Goal: Information Seeking & Learning: Find specific fact

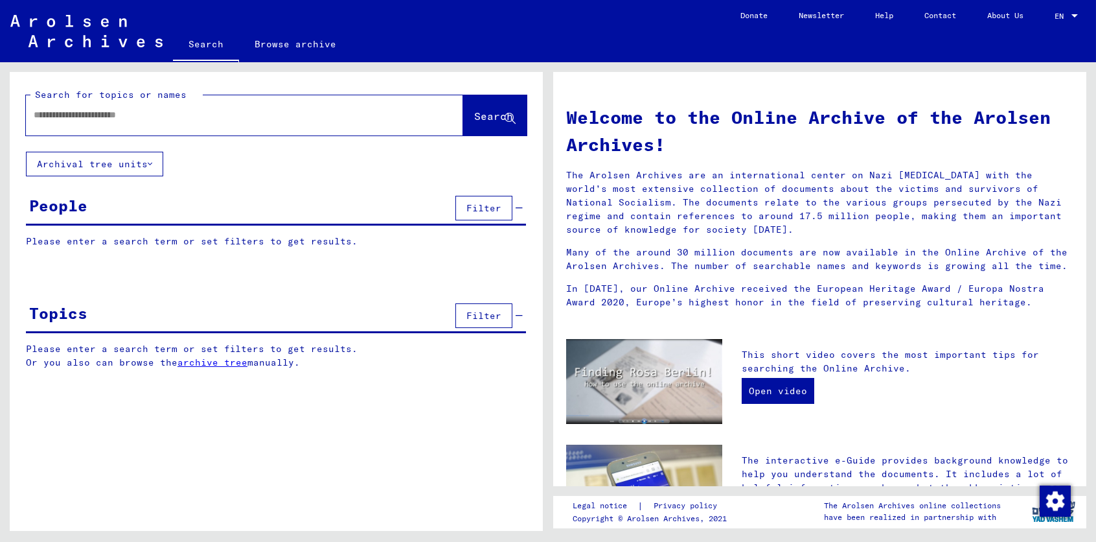
click at [64, 117] on input "text" at bounding box center [229, 115] width 391 height 14
type input "******"
click at [475, 112] on span "Search" at bounding box center [493, 116] width 39 height 13
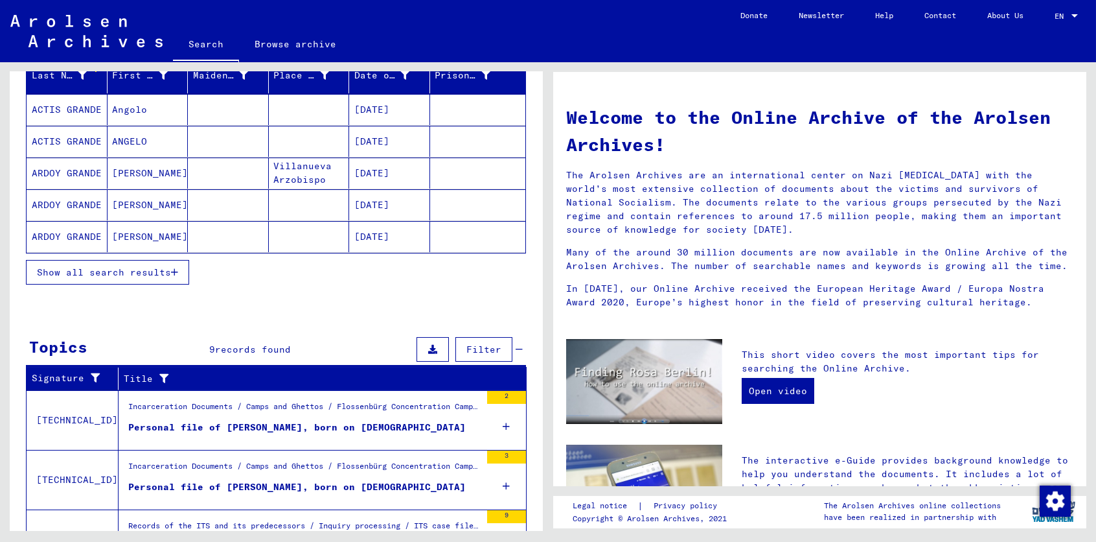
scroll to position [166, 0]
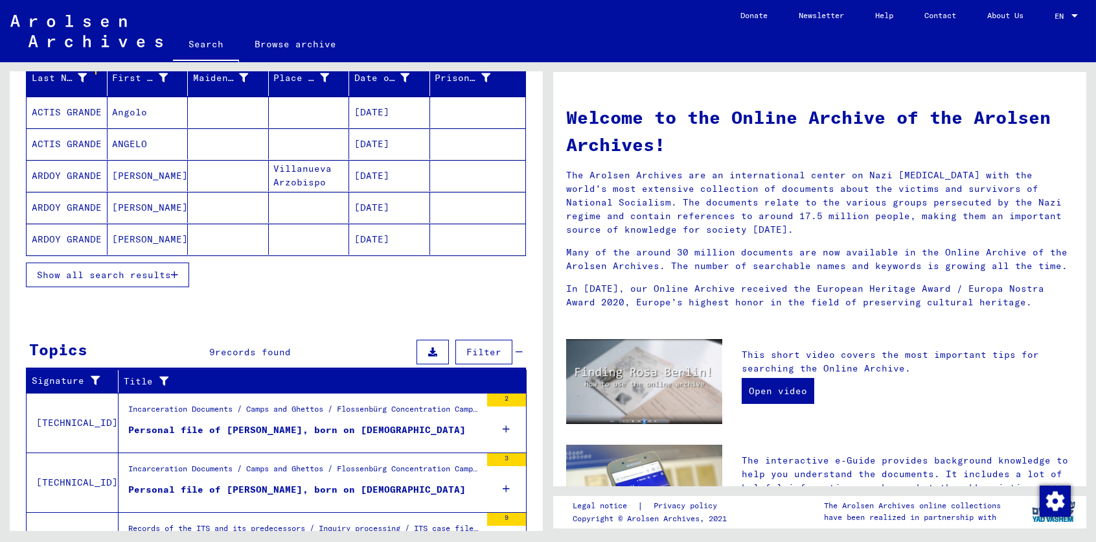
click at [144, 513] on div "Records of the ITS and its predecessors / Inquiry processing / ITS case files a…" at bounding box center [300, 542] width 362 height 59
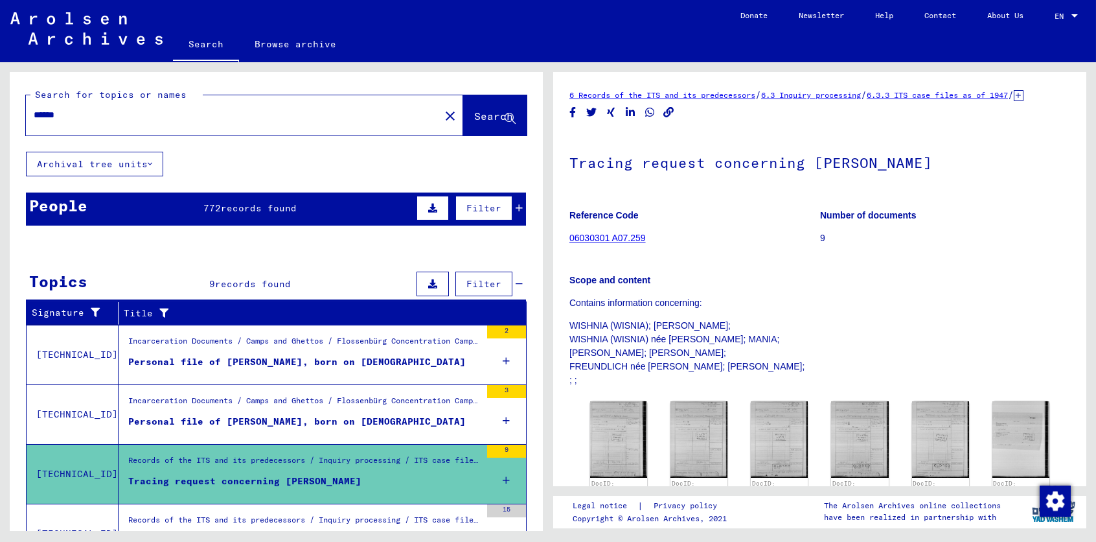
click at [331, 253] on div "Place of Birth" at bounding box center [313, 243] width 78 height 21
click at [244, 209] on span "records found" at bounding box center [260, 208] width 76 height 12
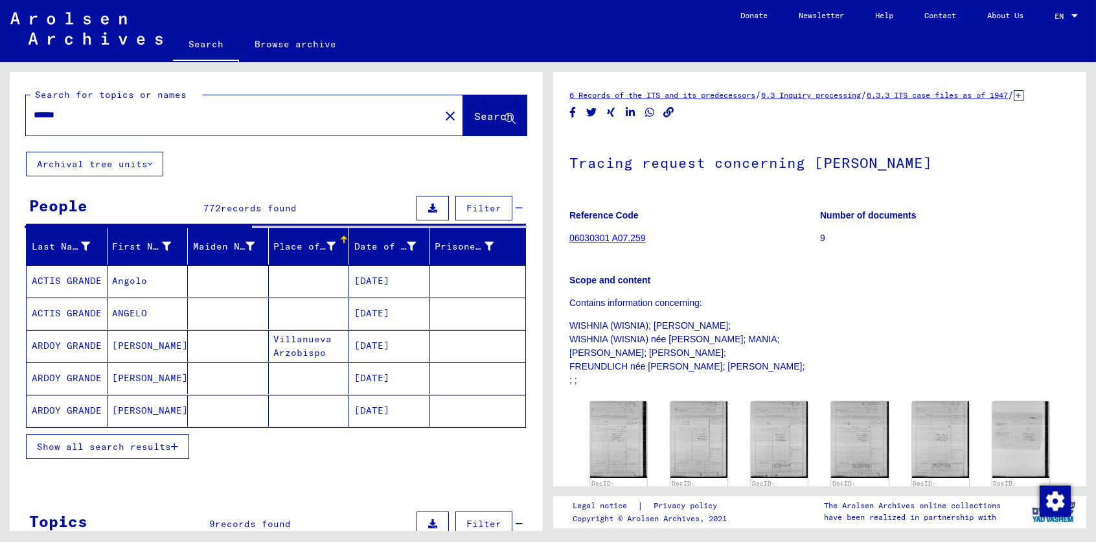
click at [87, 445] on span "Show all search results" at bounding box center [104, 447] width 134 height 12
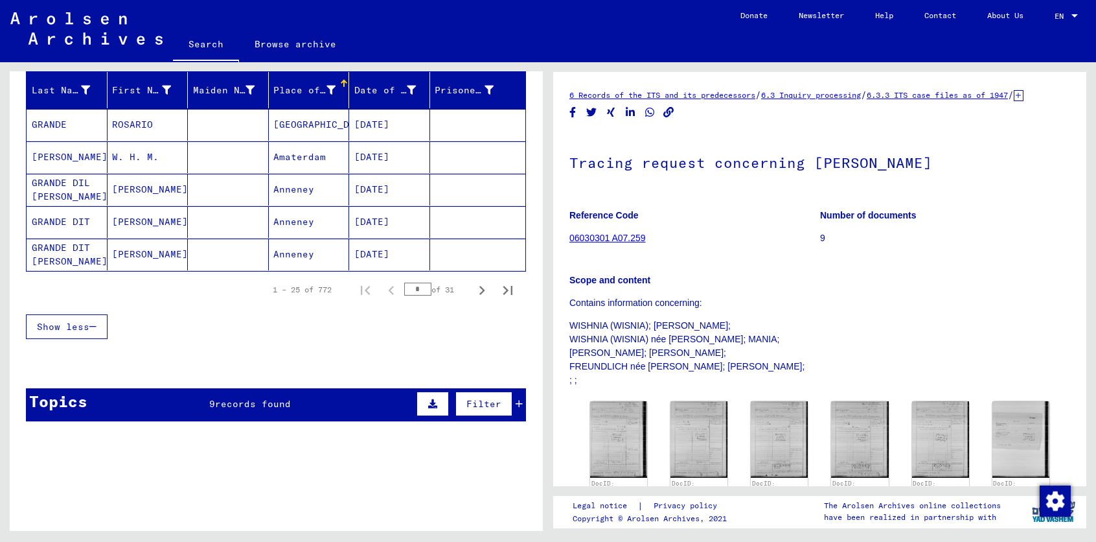
scroll to position [156, 0]
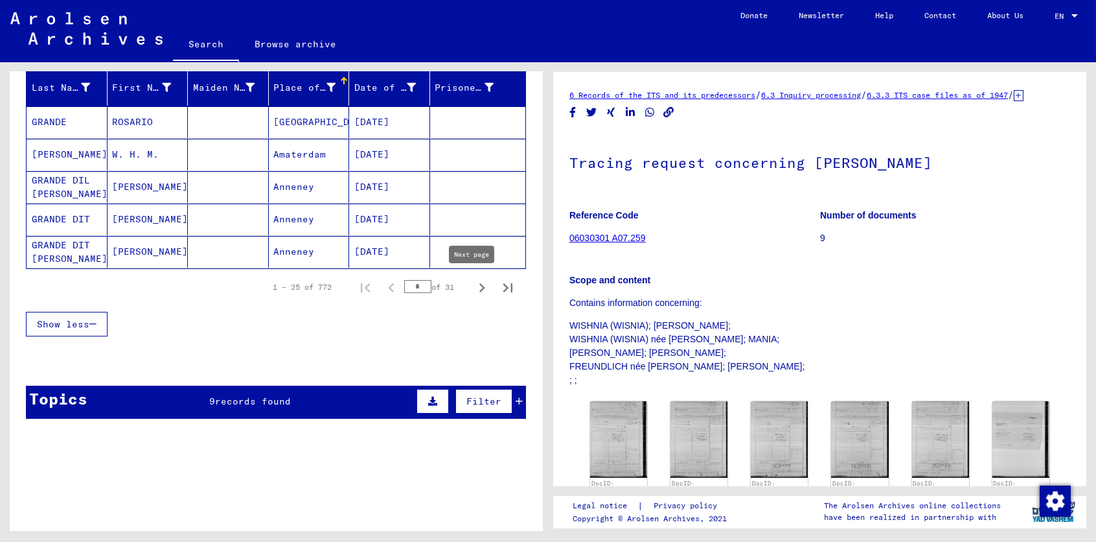
click at [473, 287] on icon "Next page" at bounding box center [482, 288] width 18 height 18
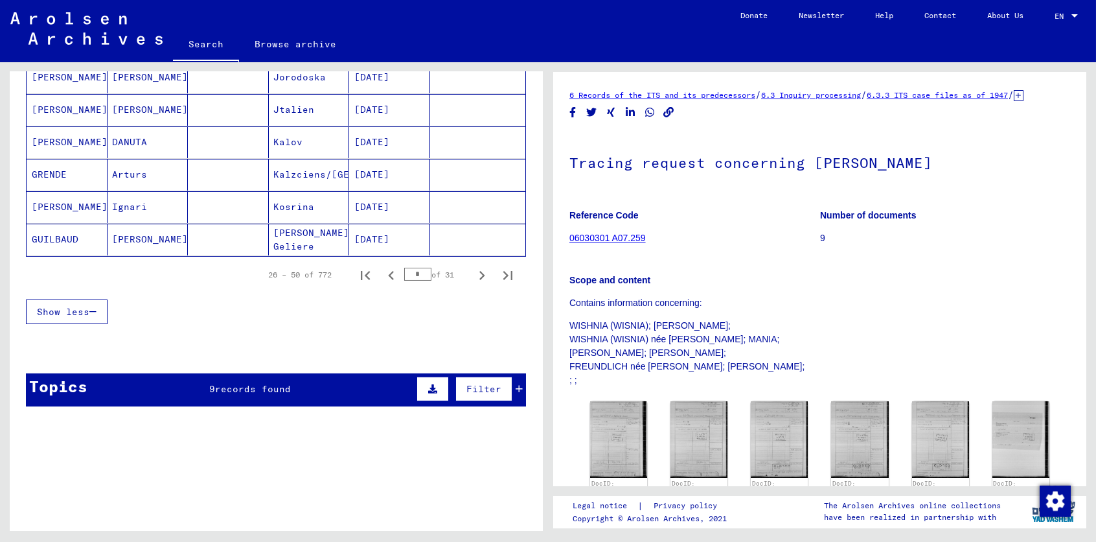
scroll to position [763, 0]
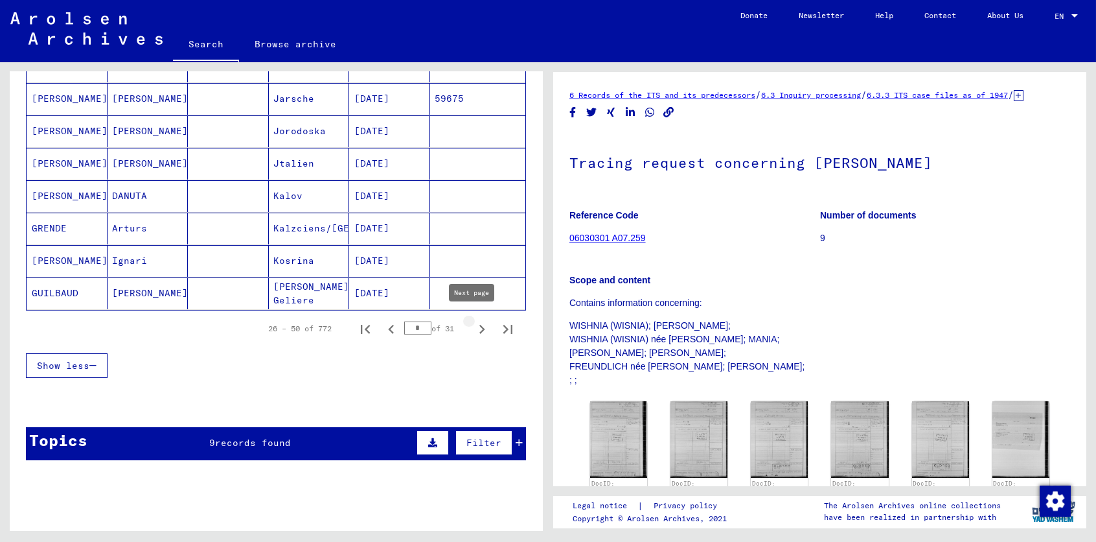
click at [480, 325] on icon "Next page" at bounding box center [483, 329] width 6 height 9
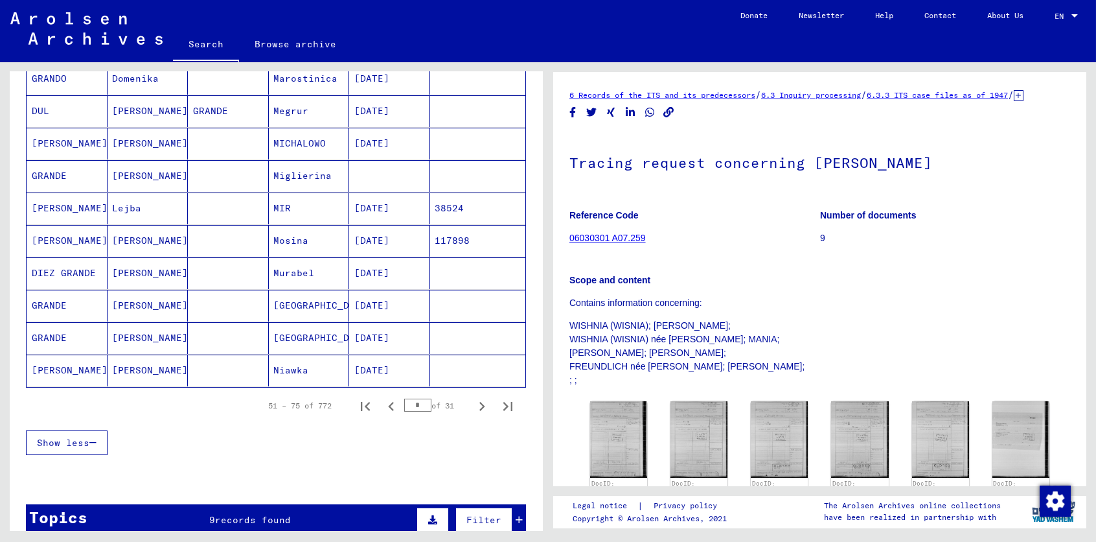
scroll to position [699, 0]
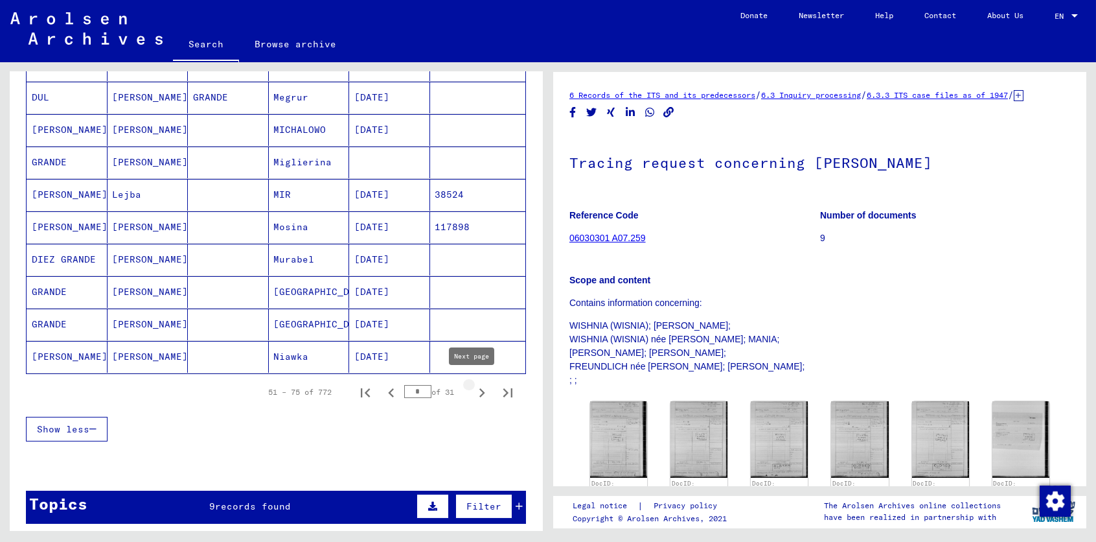
click at [480, 388] on icon "Next page" at bounding box center [483, 392] width 6 height 9
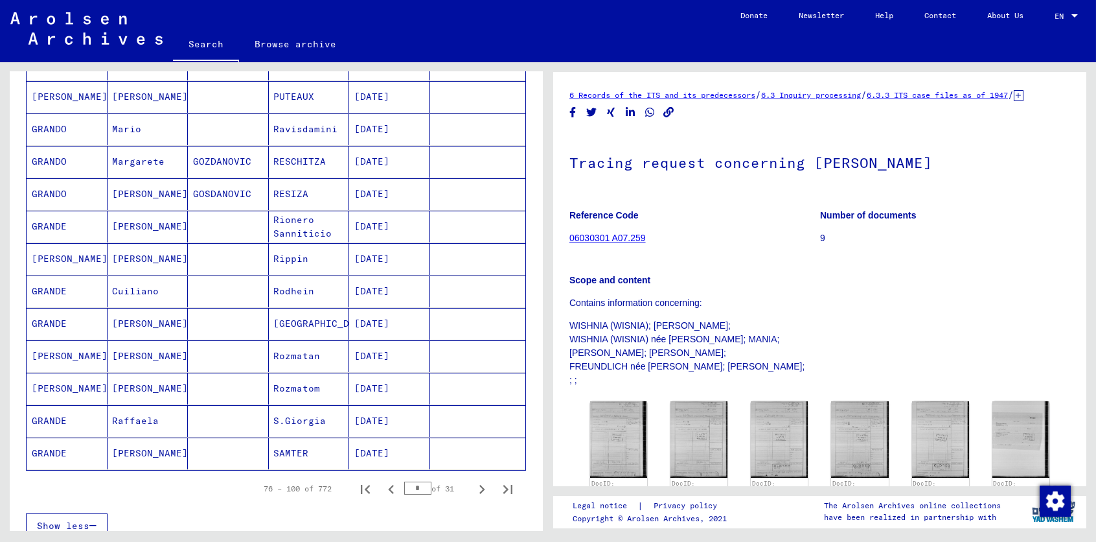
scroll to position [647, 0]
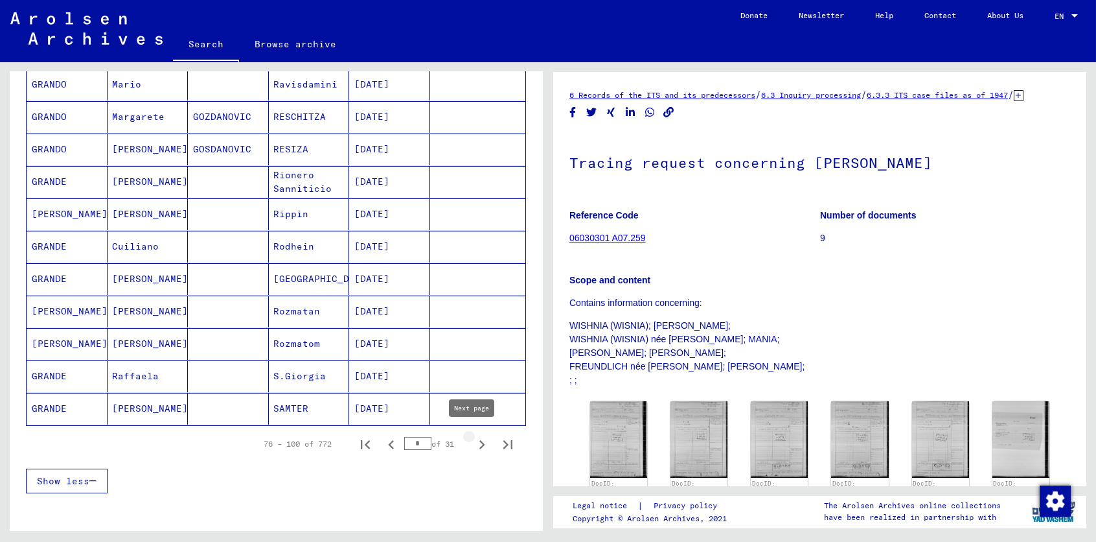
click at [473, 438] on icon "Next page" at bounding box center [482, 444] width 18 height 18
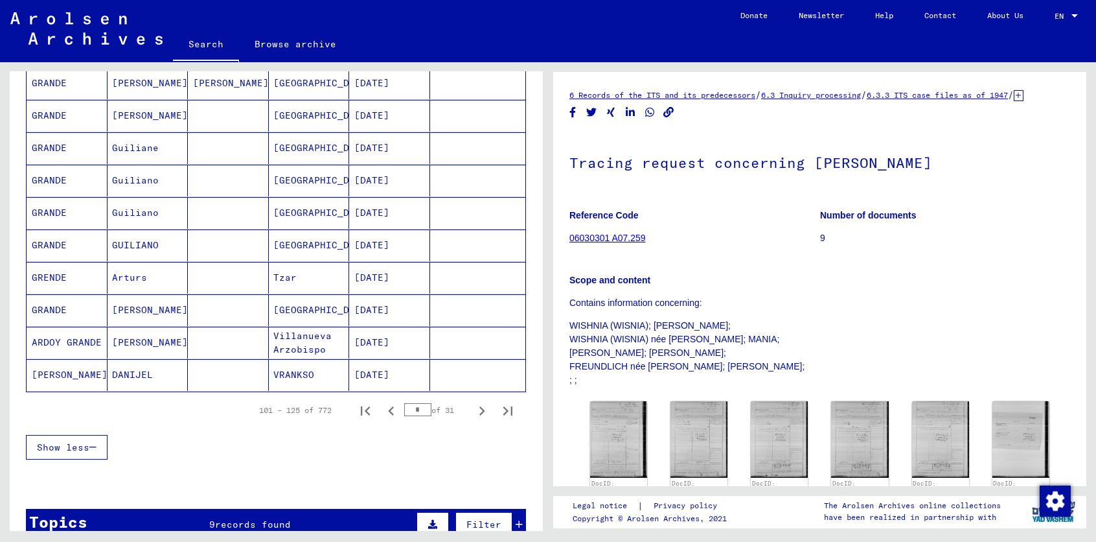
scroll to position [718, 0]
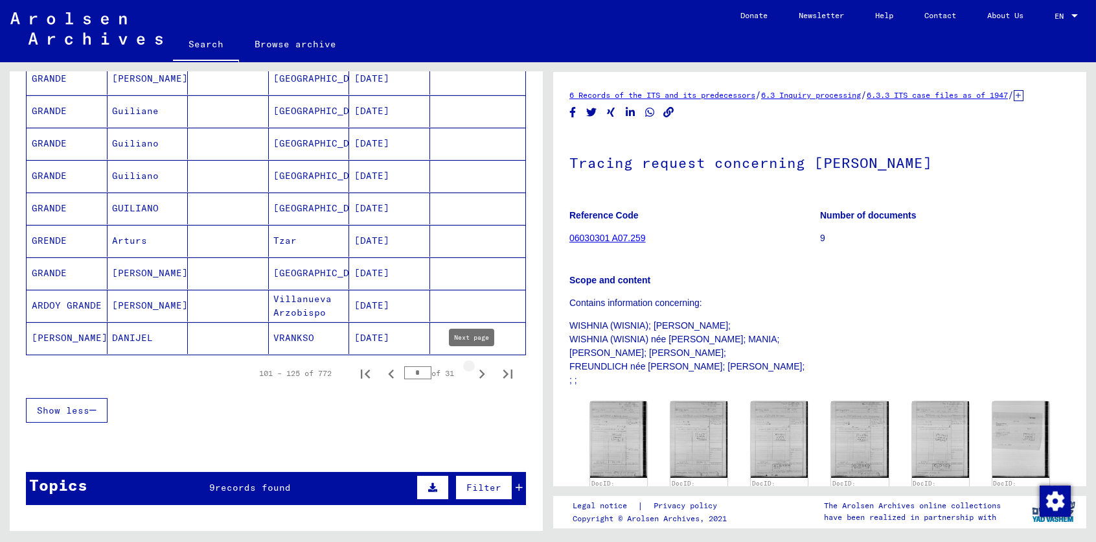
click at [480, 371] on icon "Next page" at bounding box center [483, 373] width 6 height 9
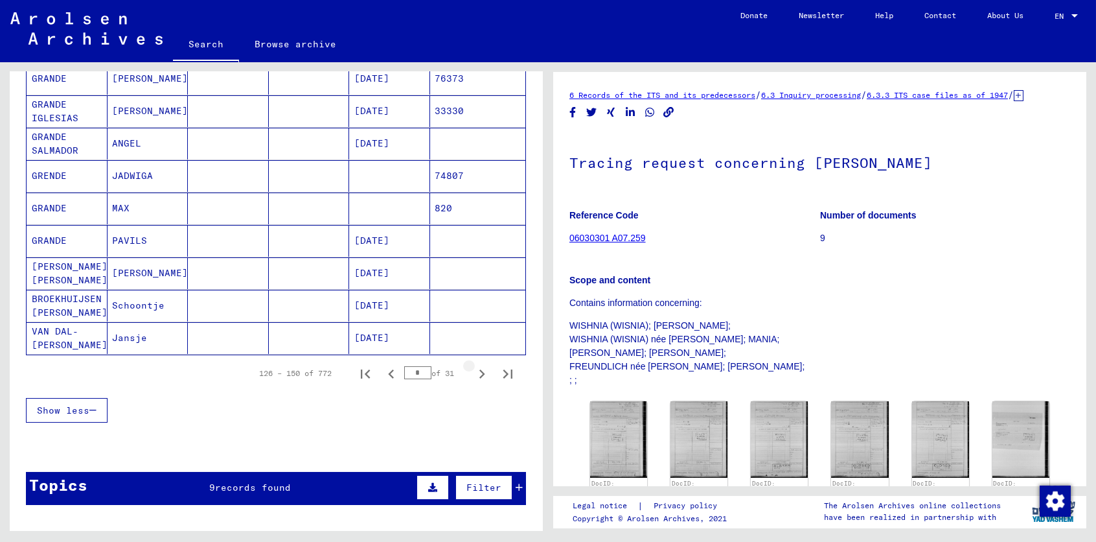
click at [480, 371] on icon "Next page" at bounding box center [483, 373] width 6 height 9
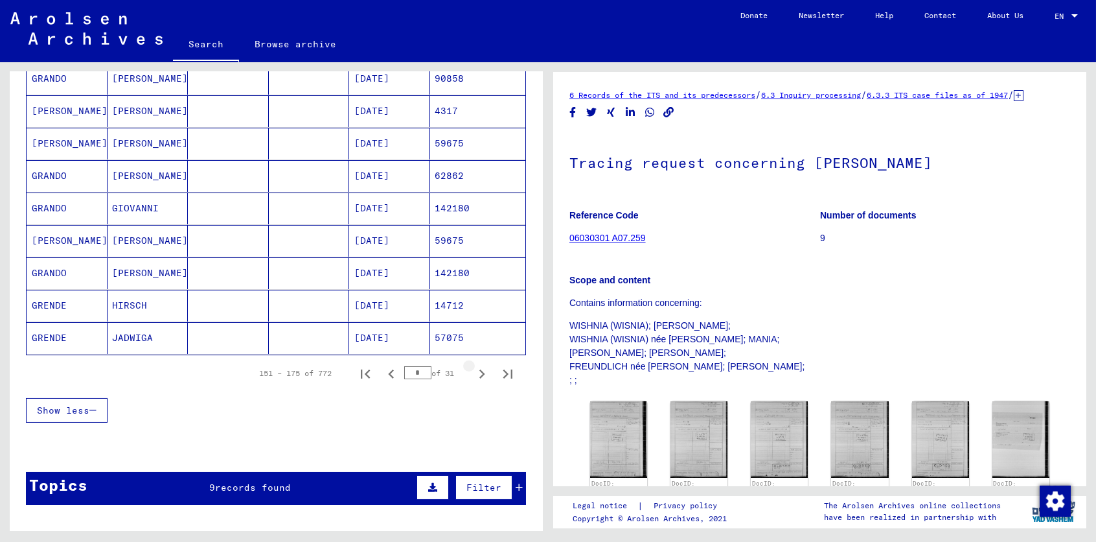
click at [480, 370] on icon "Next page" at bounding box center [483, 373] width 6 height 9
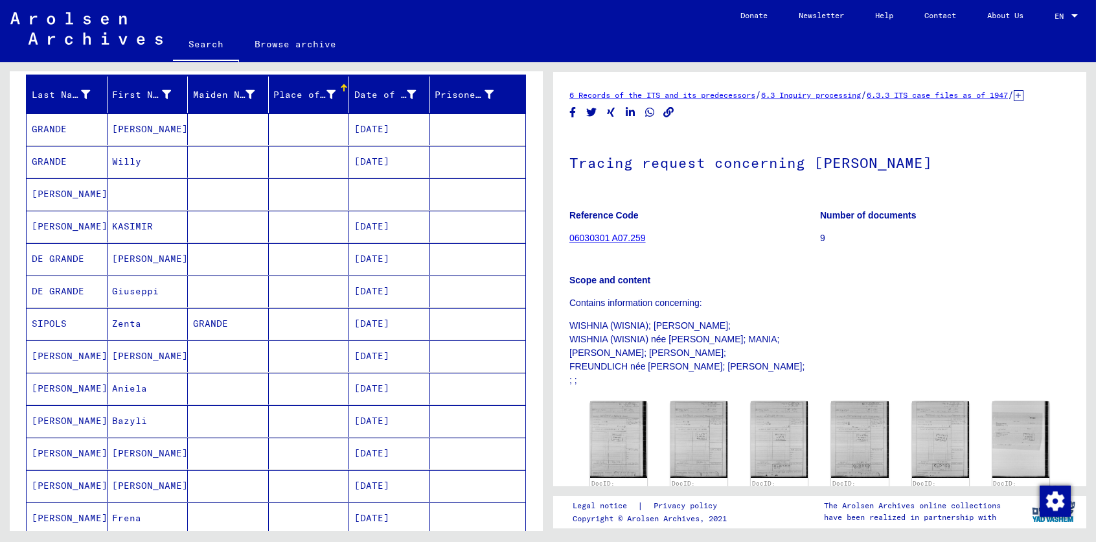
scroll to position [84, 0]
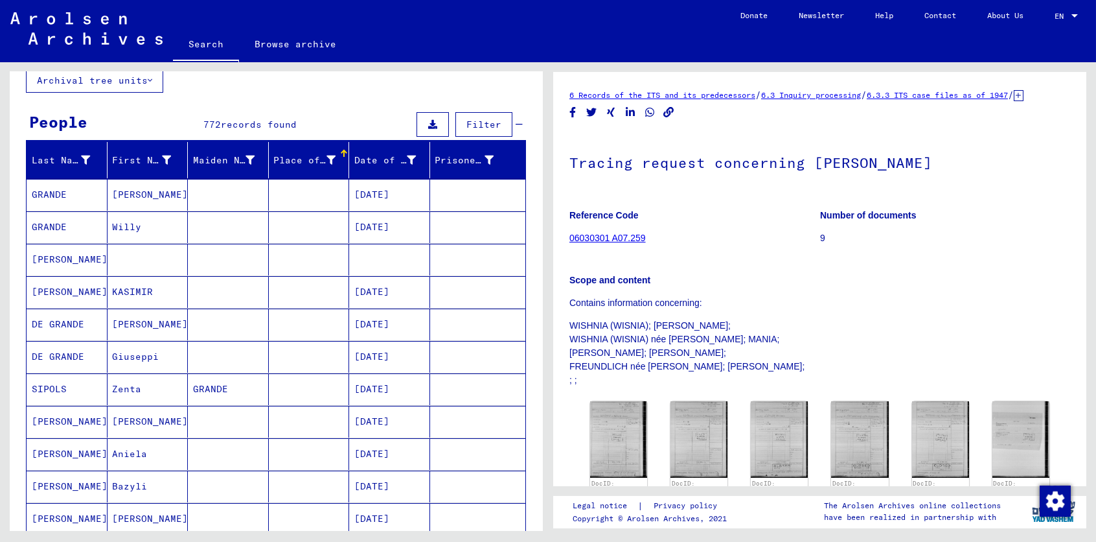
click at [467, 125] on span "Filter" at bounding box center [484, 125] width 35 height 12
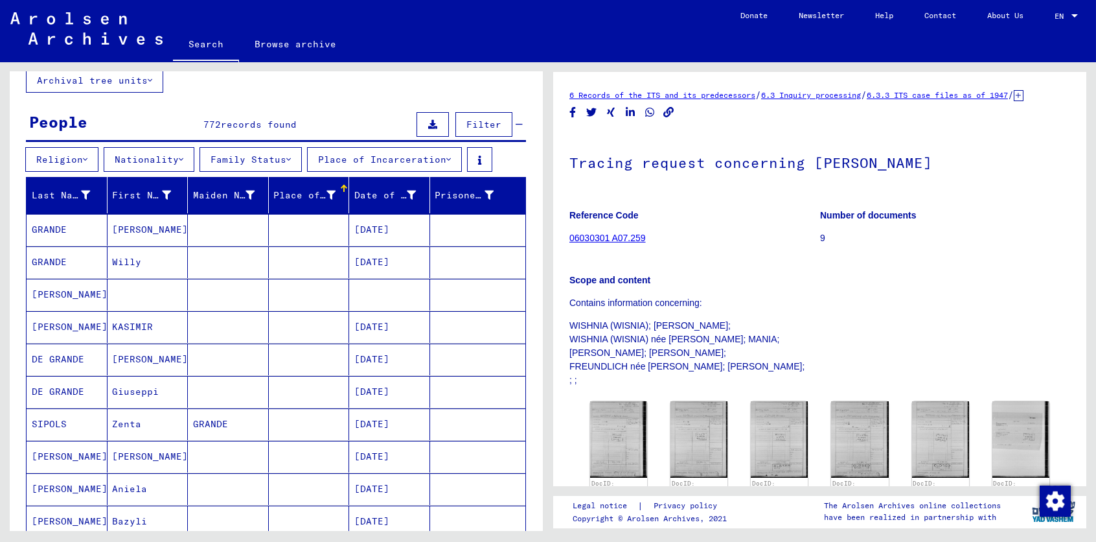
click at [467, 125] on span "Filter" at bounding box center [484, 125] width 35 height 12
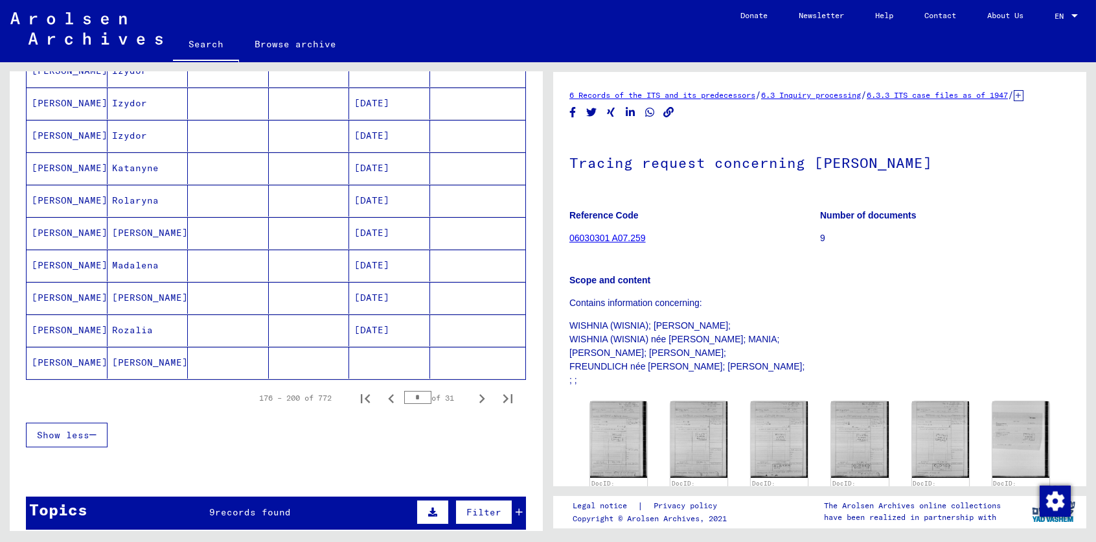
scroll to position [700, 0]
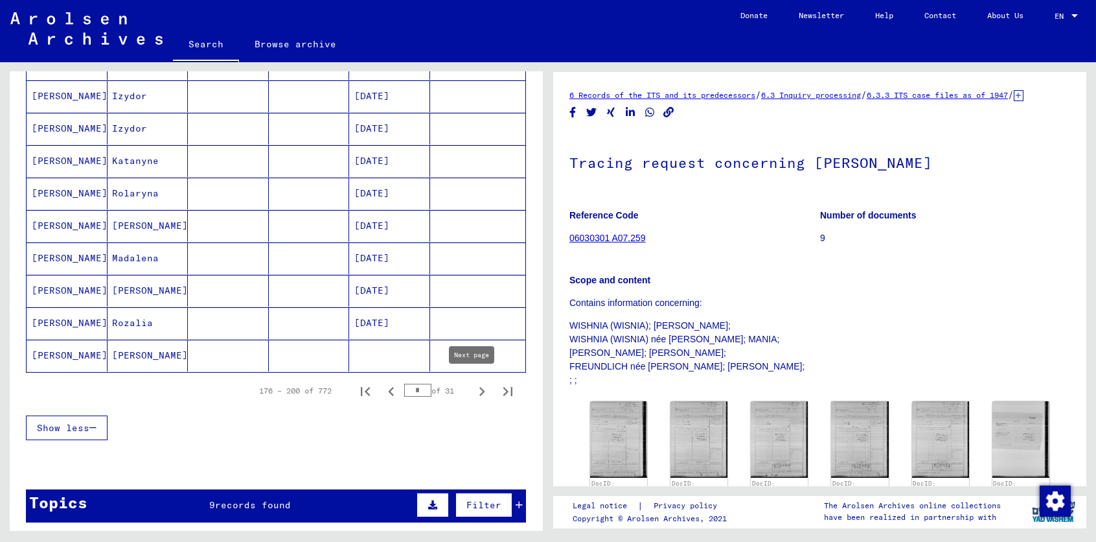
click at [473, 386] on icon "Next page" at bounding box center [482, 391] width 18 height 18
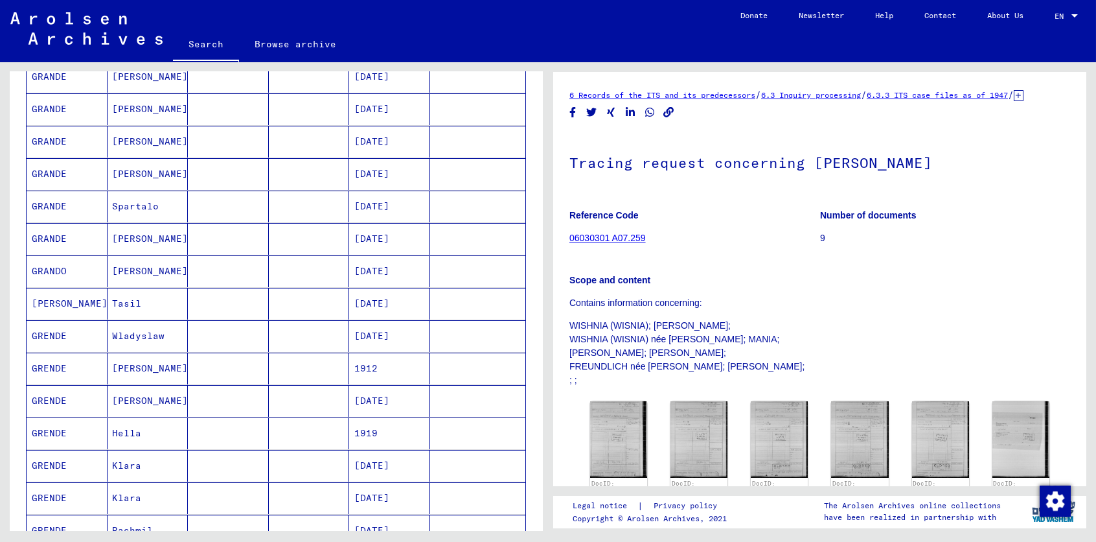
scroll to position [590, 0]
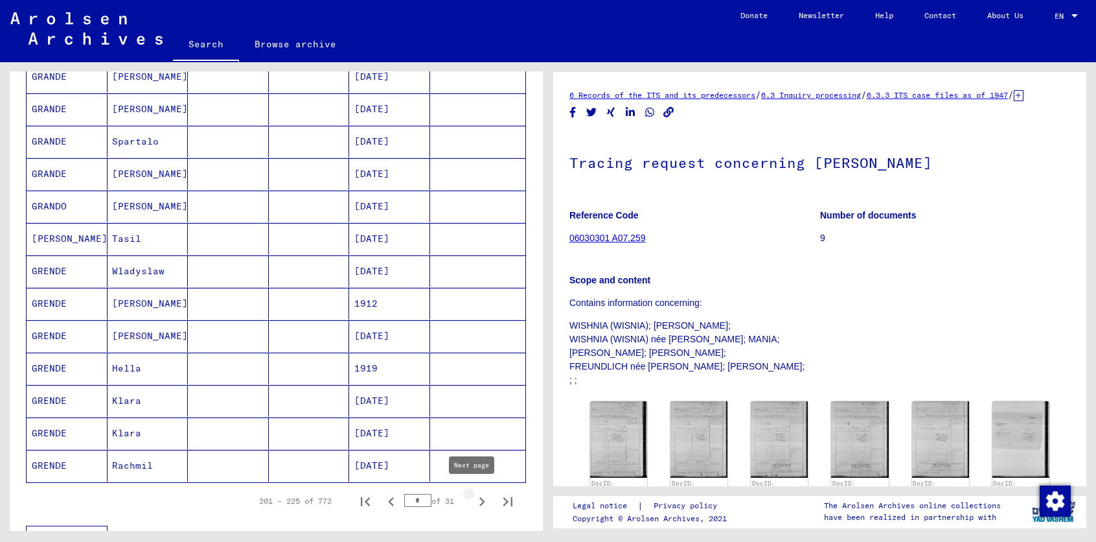
click at [480, 497] on icon "Next page" at bounding box center [483, 501] width 6 height 9
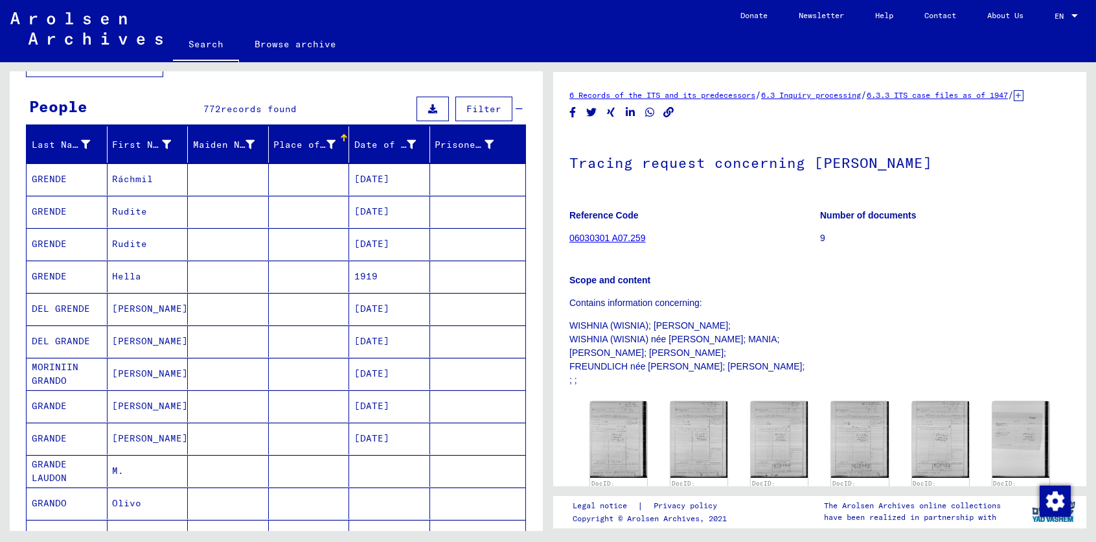
scroll to position [102, 0]
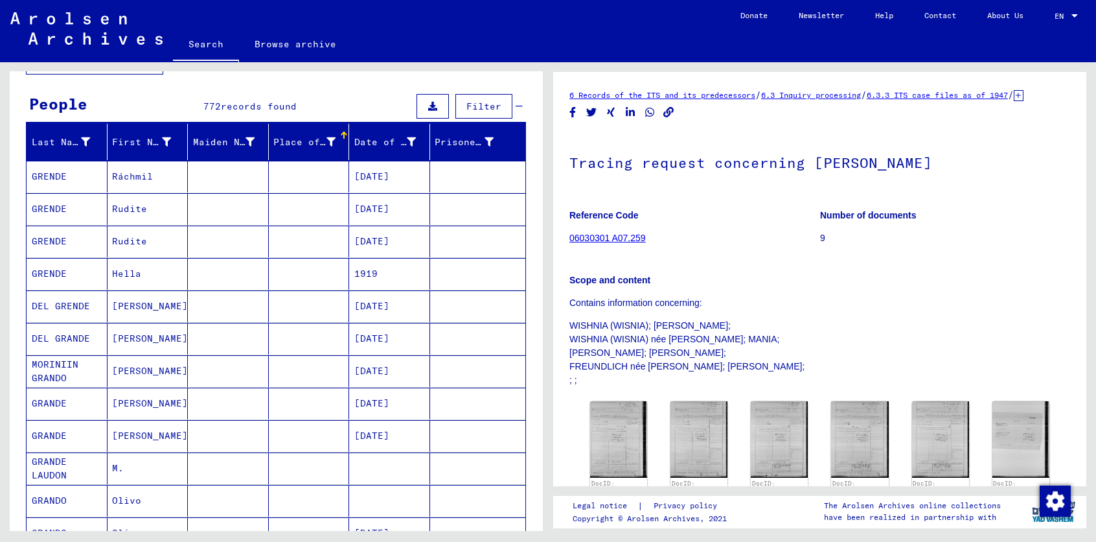
click at [45, 203] on mat-cell "GRENDE" at bounding box center [67, 209] width 81 height 32
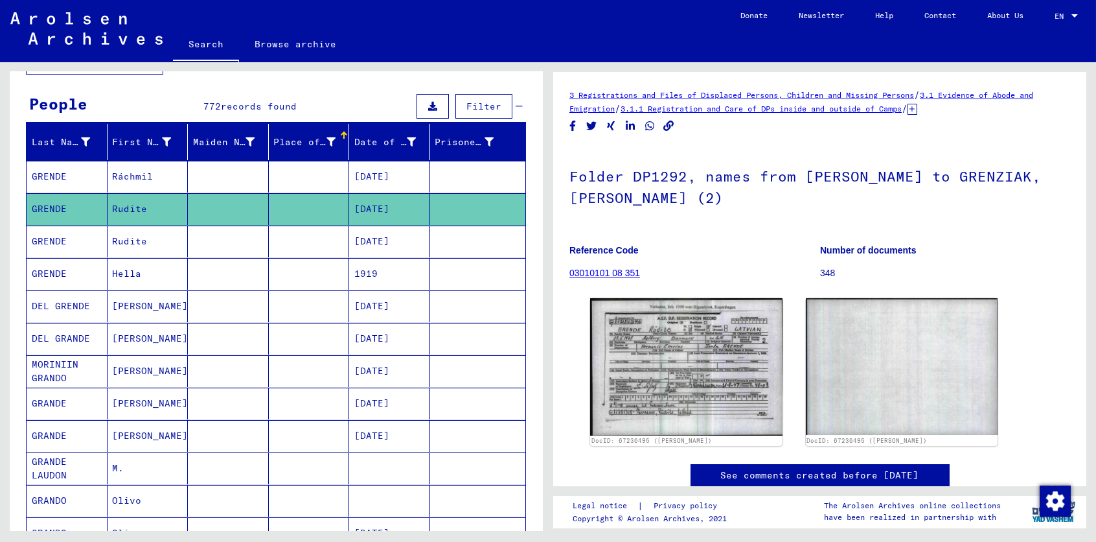
click at [45, 203] on mat-cell "GRENDE" at bounding box center [67, 209] width 81 height 32
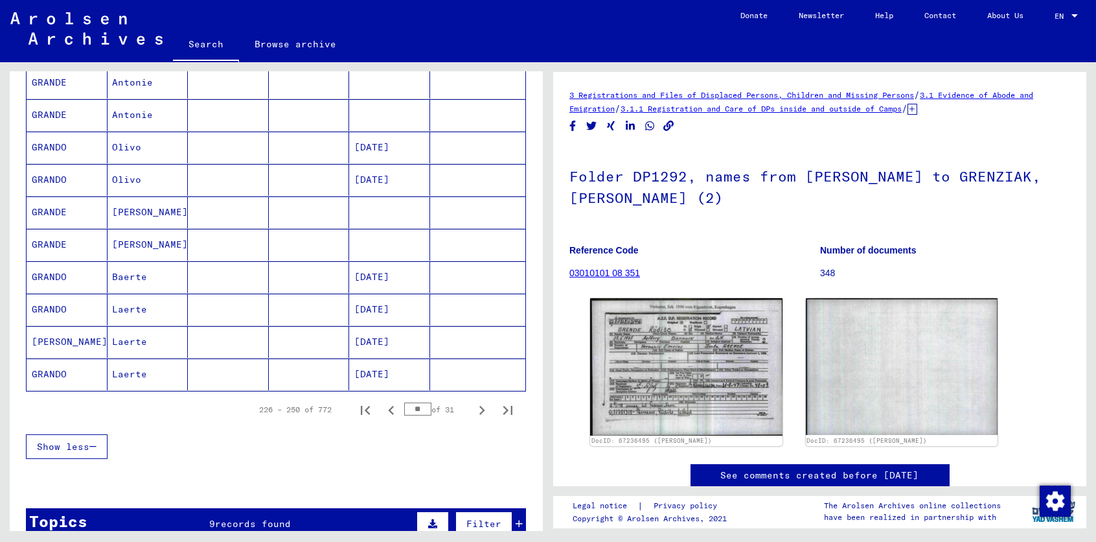
scroll to position [691, 0]
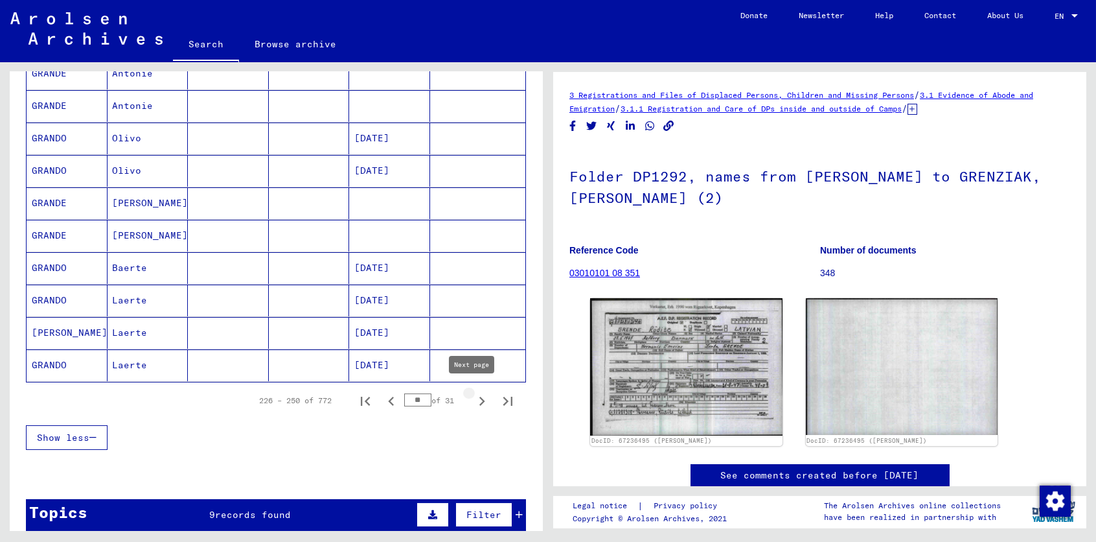
click at [474, 398] on icon "Next page" at bounding box center [482, 401] width 18 height 18
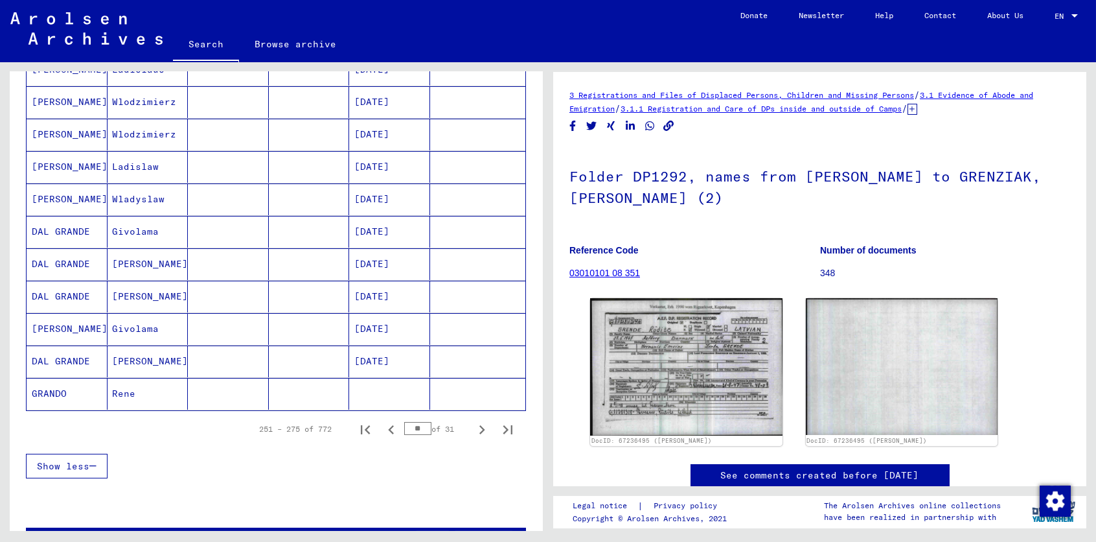
scroll to position [682, 0]
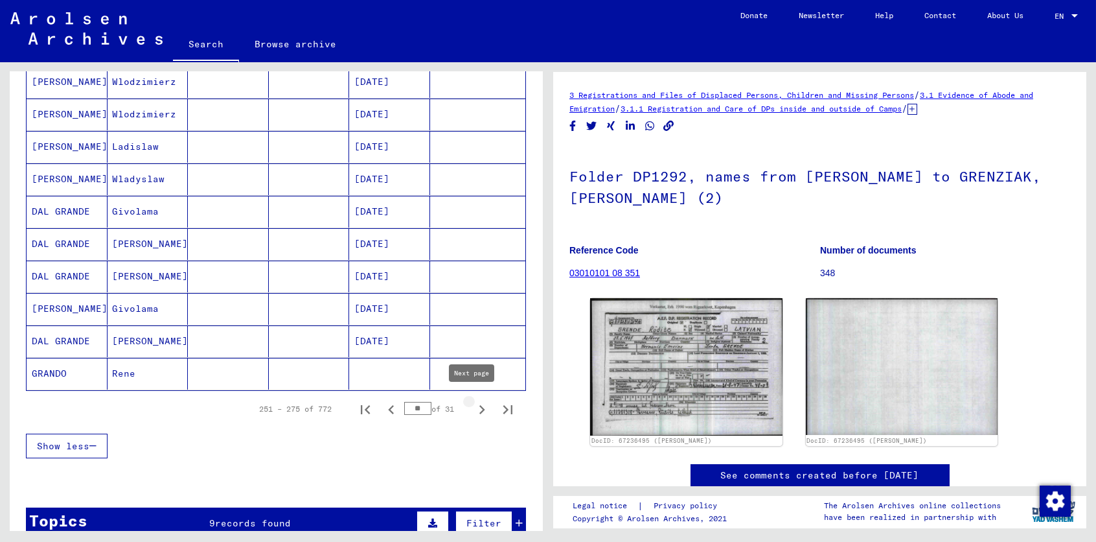
click at [480, 406] on icon "Next page" at bounding box center [483, 409] width 6 height 9
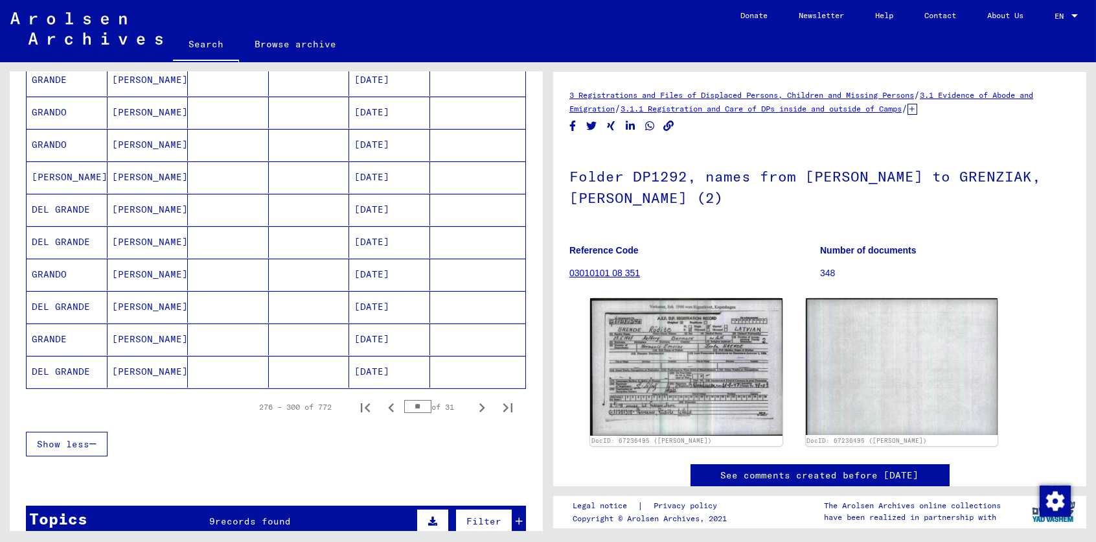
scroll to position [731, 0]
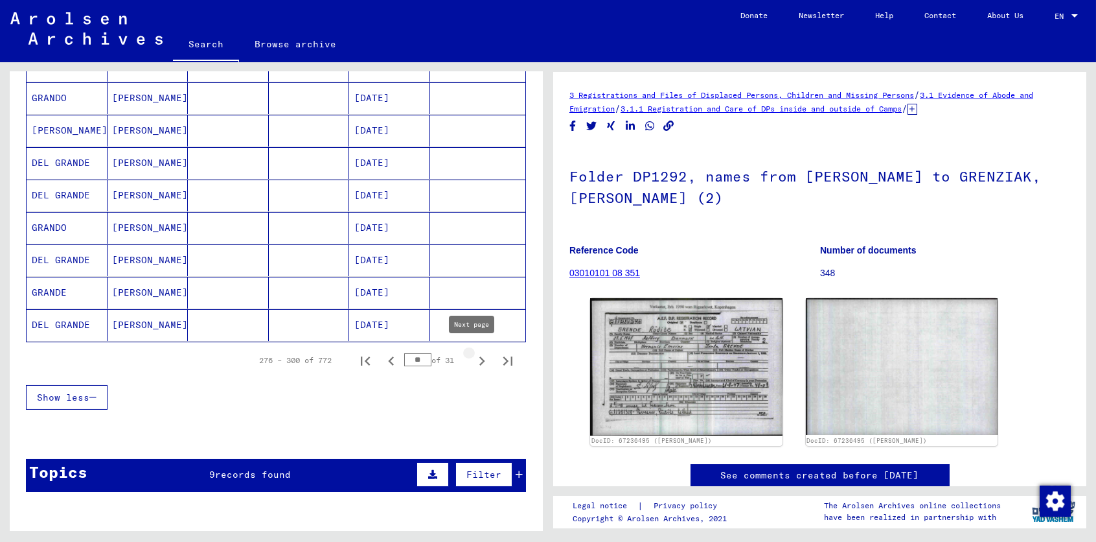
click at [473, 353] on icon "Next page" at bounding box center [482, 361] width 18 height 18
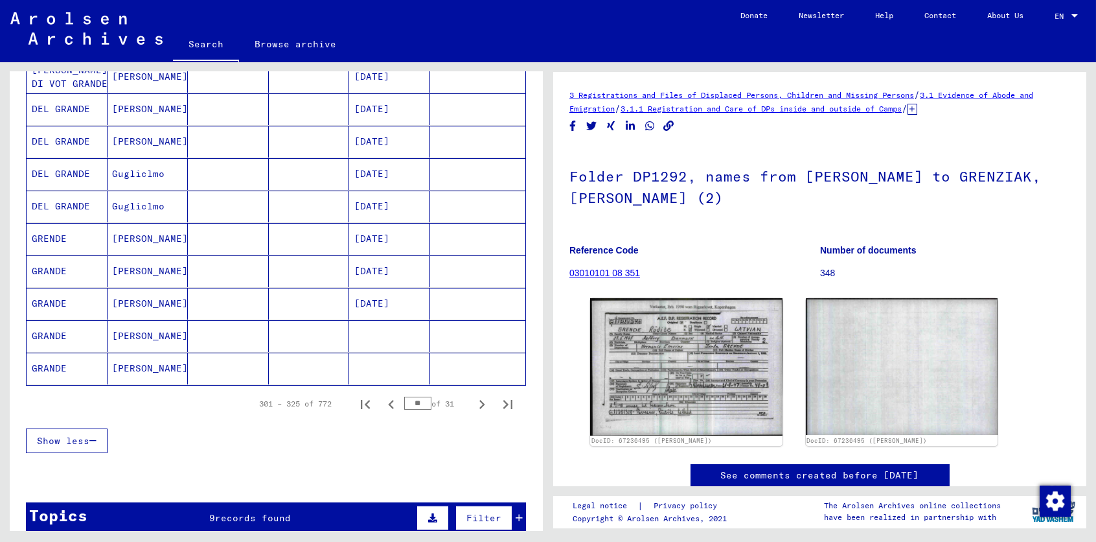
scroll to position [680, 0]
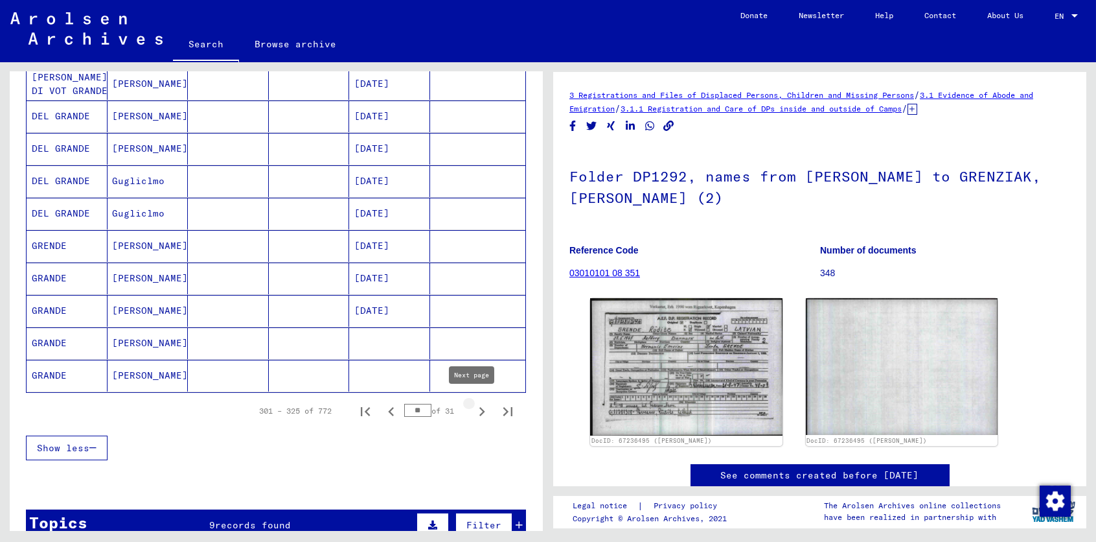
click at [480, 408] on icon "Next page" at bounding box center [483, 411] width 6 height 9
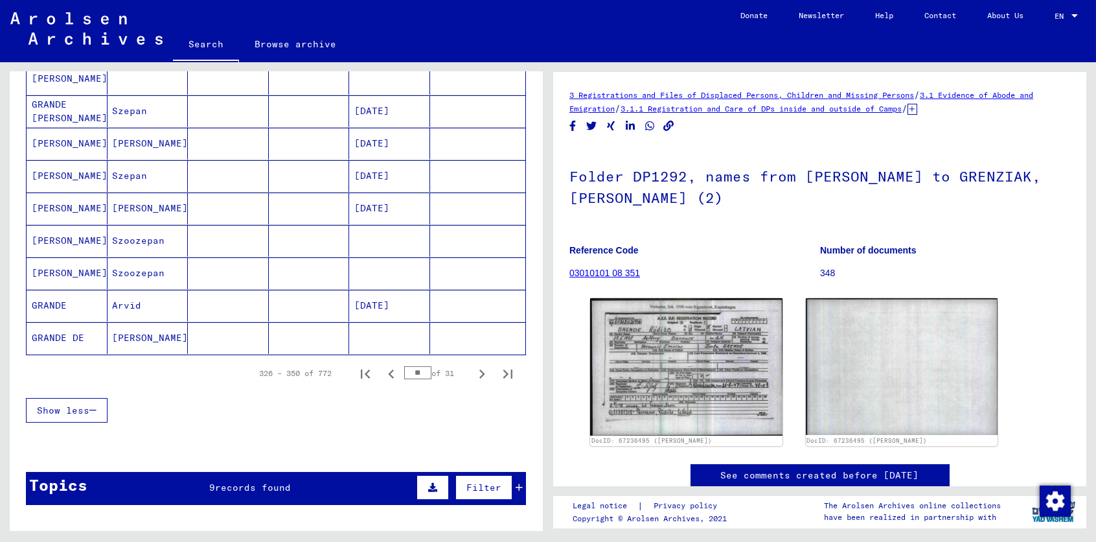
scroll to position [728, 0]
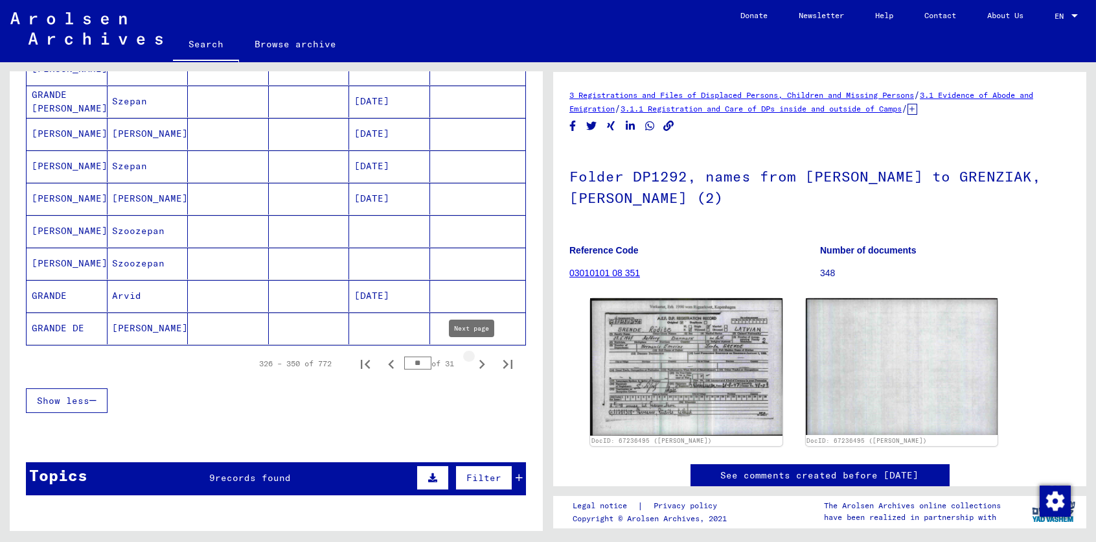
click at [473, 358] on icon "Next page" at bounding box center [482, 364] width 18 height 18
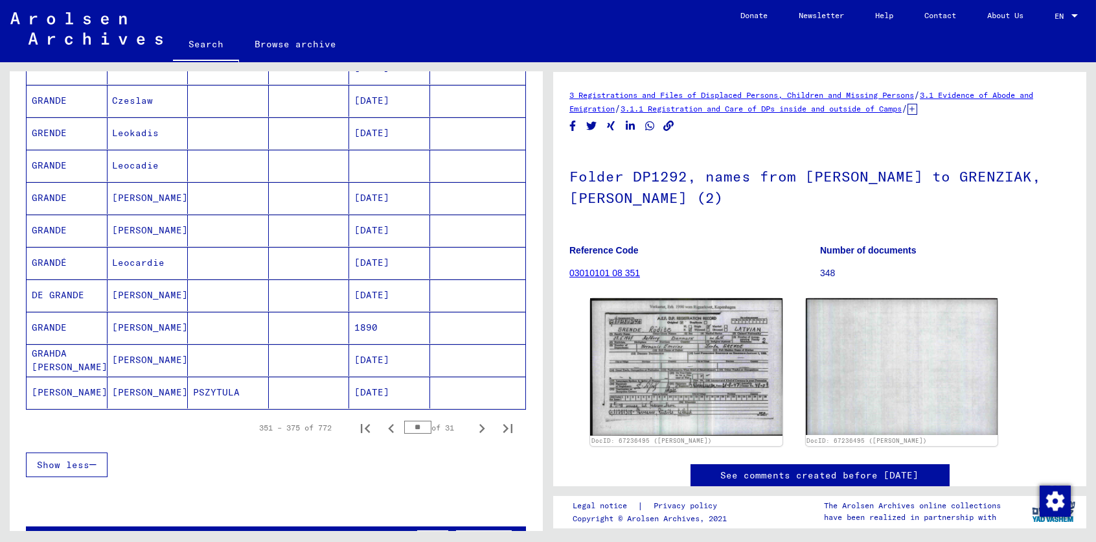
scroll to position [772, 0]
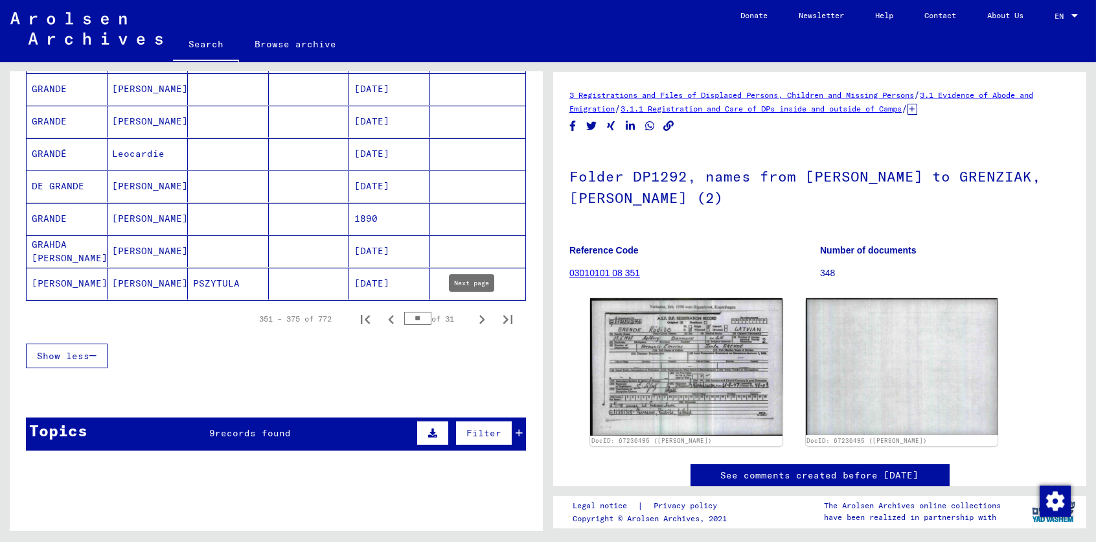
click at [474, 310] on icon "Next page" at bounding box center [482, 319] width 18 height 18
type input "**"
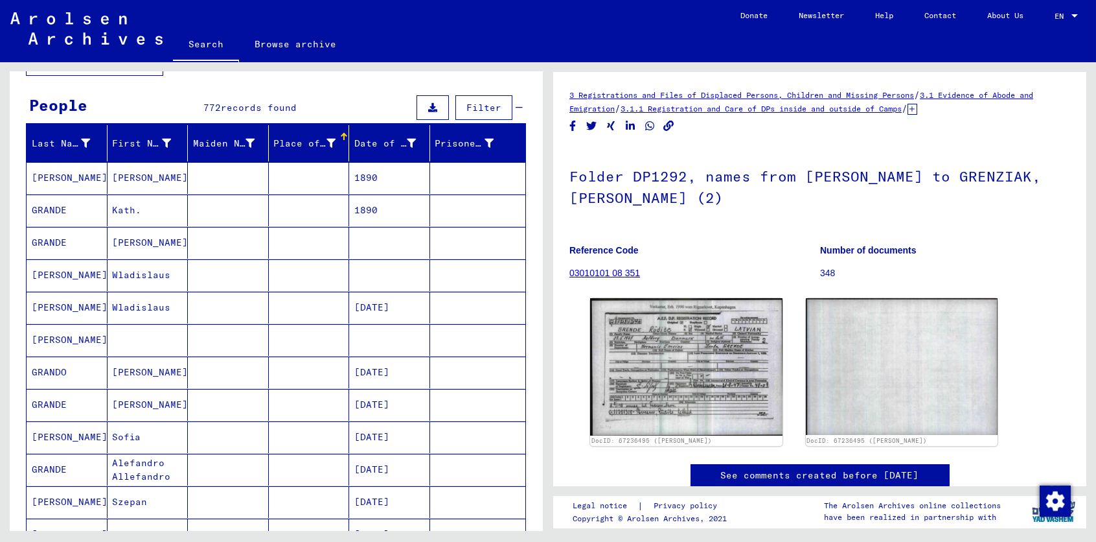
scroll to position [0, 0]
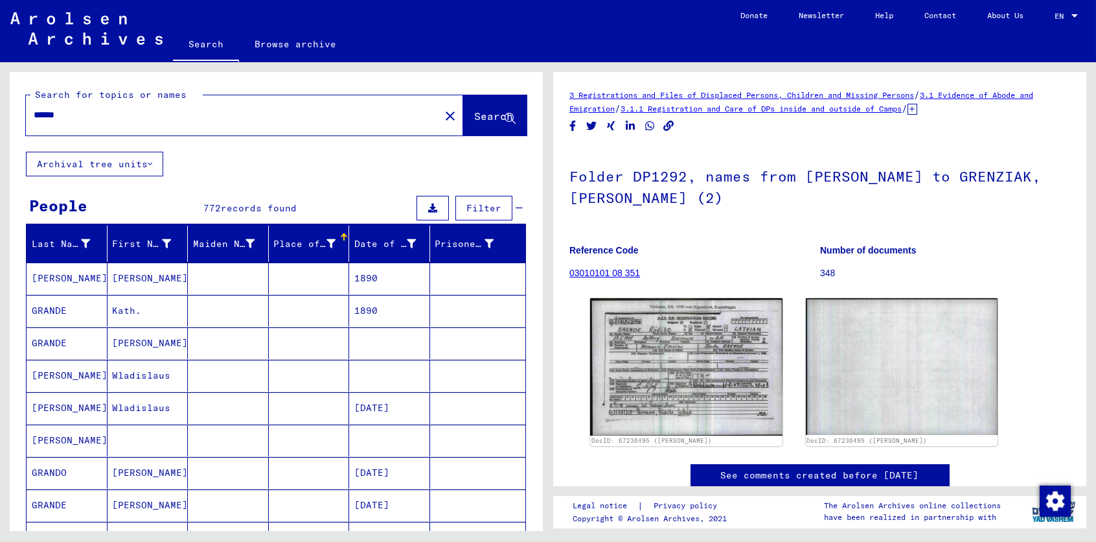
click at [97, 115] on input "******" at bounding box center [233, 115] width 399 height 14
type input "**********"
click at [478, 106] on button "Search" at bounding box center [495, 115] width 64 height 40
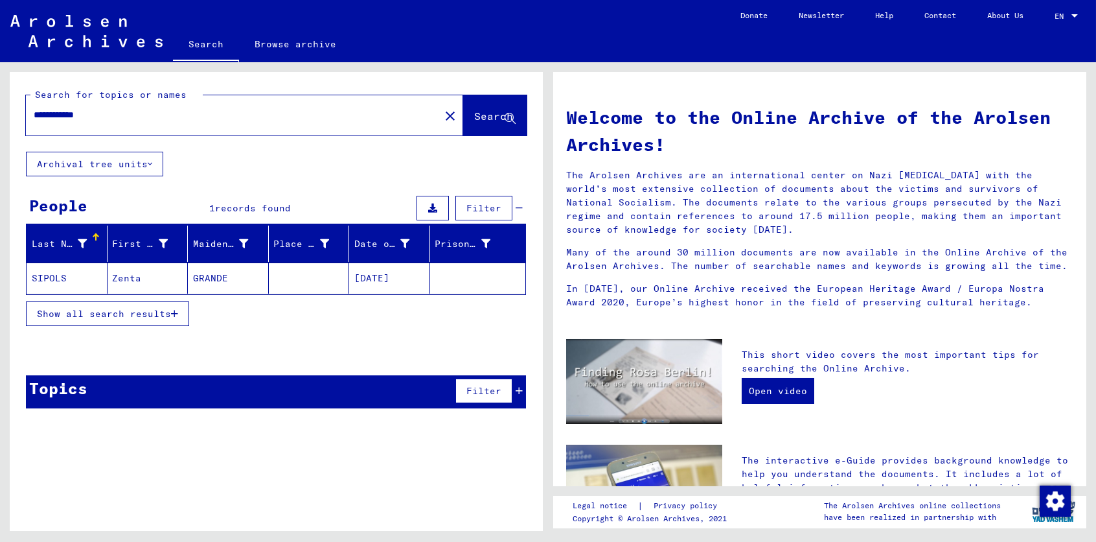
click at [78, 276] on mat-cell "SIPOLS" at bounding box center [67, 277] width 81 height 31
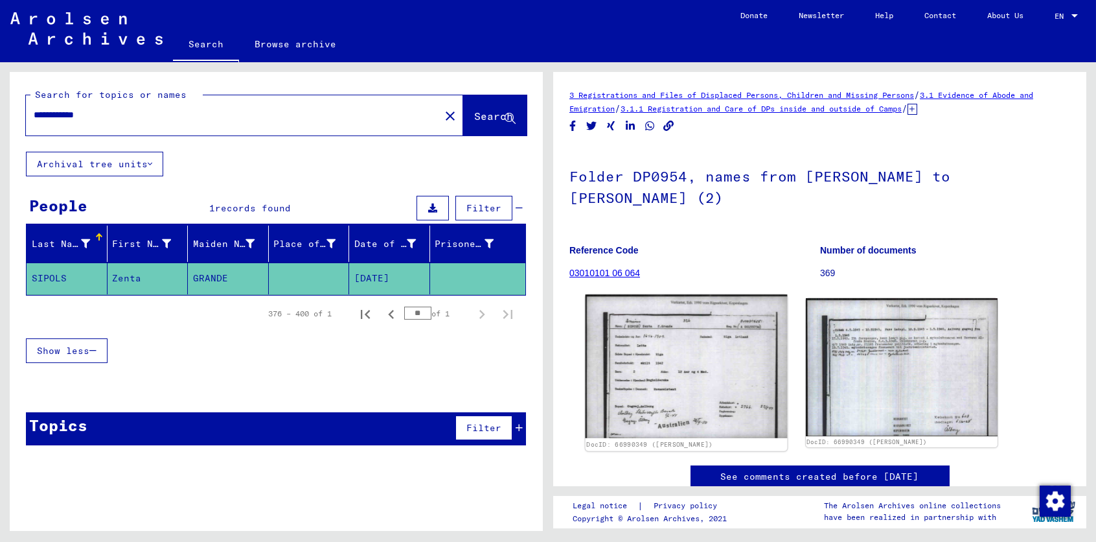
click at [685, 367] on img at bounding box center [687, 366] width 202 height 144
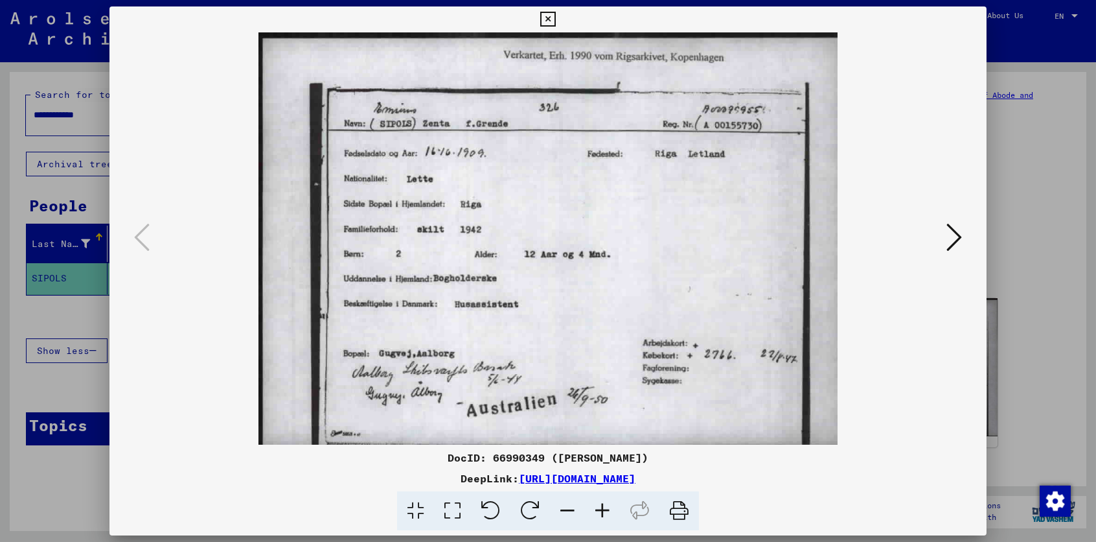
click at [956, 234] on icon at bounding box center [955, 237] width 16 height 31
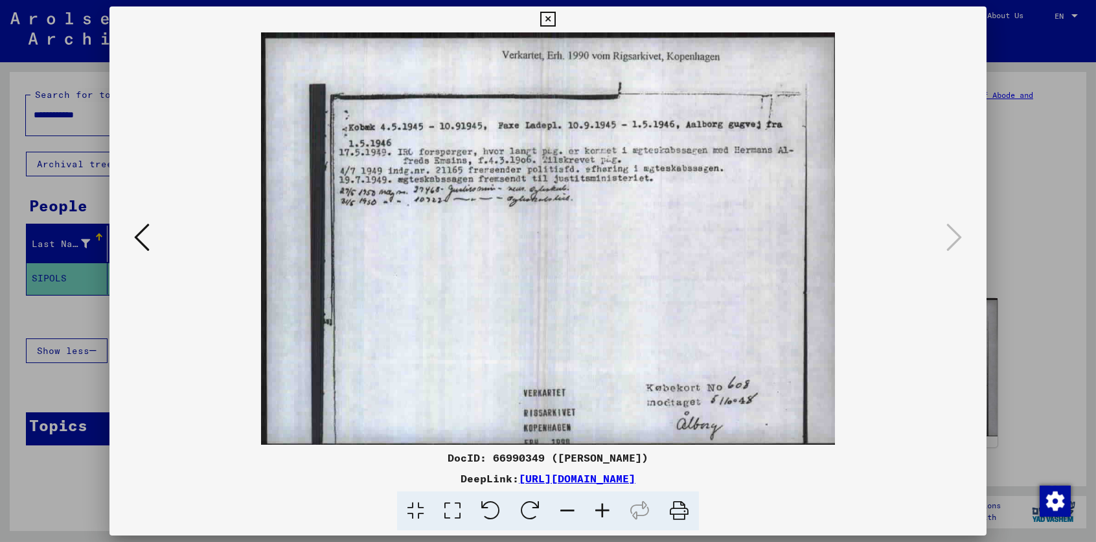
click at [607, 509] on icon at bounding box center [602, 511] width 35 height 40
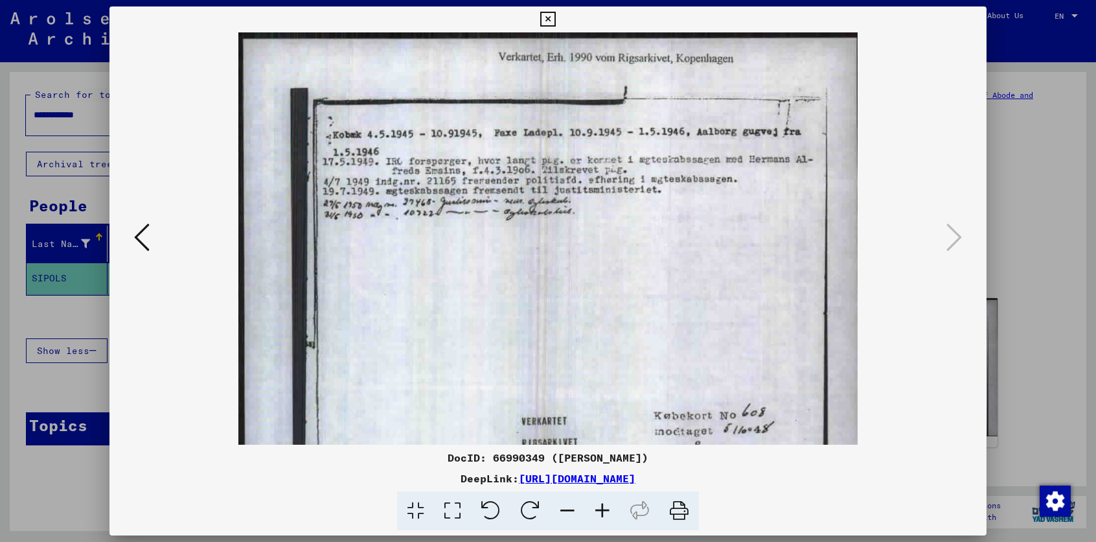
click at [607, 509] on icon at bounding box center [602, 511] width 35 height 40
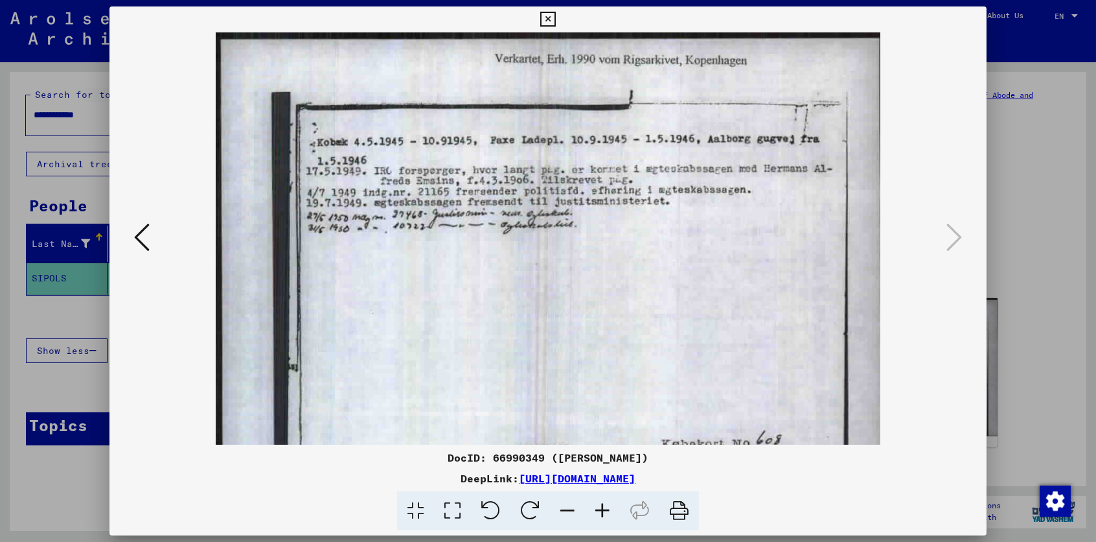
click at [607, 509] on icon at bounding box center [602, 511] width 35 height 40
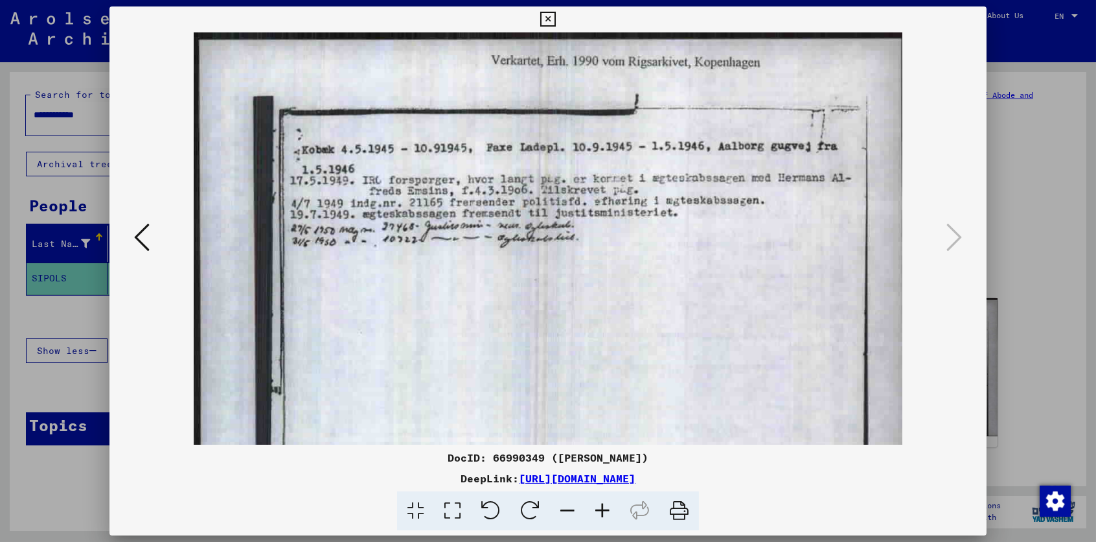
click at [607, 509] on icon at bounding box center [602, 511] width 35 height 40
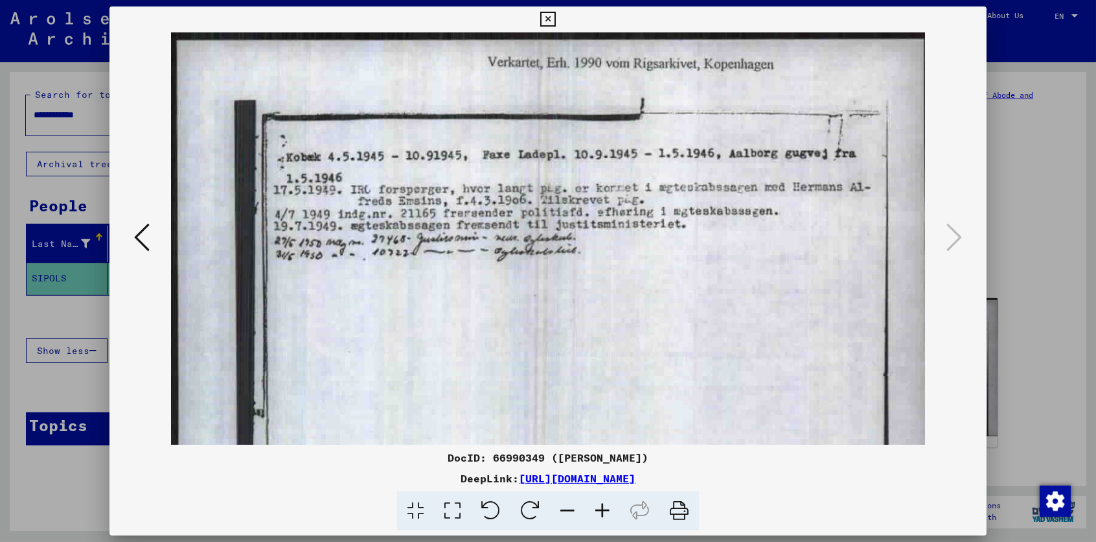
click at [484, 211] on img at bounding box center [548, 303] width 754 height 542
click at [65, 321] on div at bounding box center [548, 271] width 1096 height 542
